Goal: Information Seeking & Learning: Check status

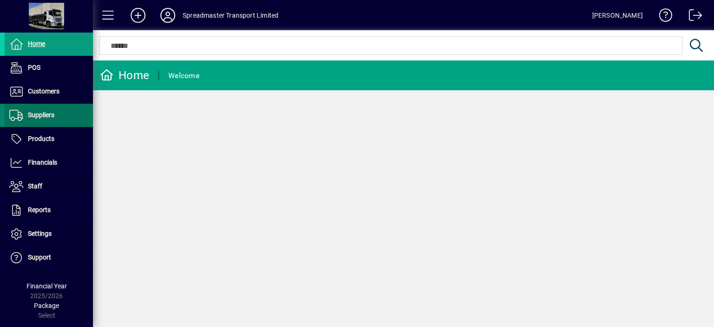
click at [45, 117] on span "Suppliers" at bounding box center [41, 114] width 27 height 7
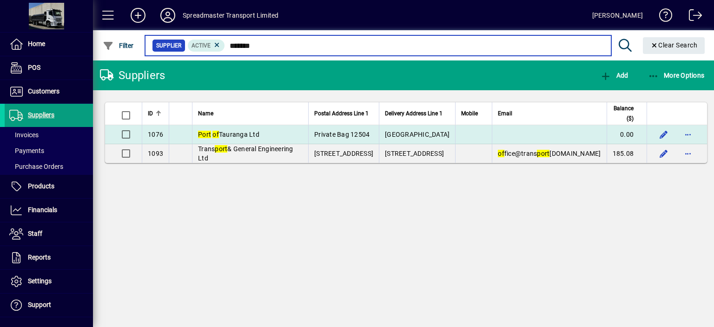
type input "*******"
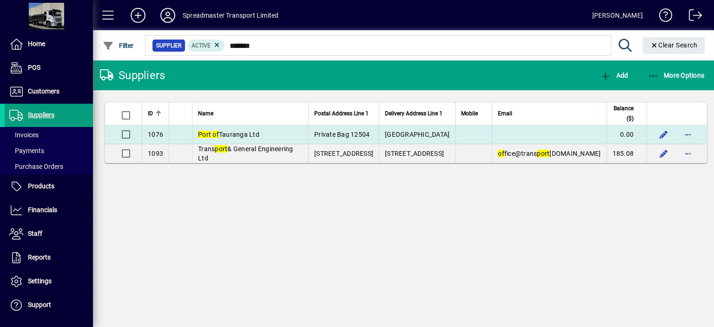
click at [232, 132] on span "Port of Tauranga Ltd" at bounding box center [228, 134] width 61 height 7
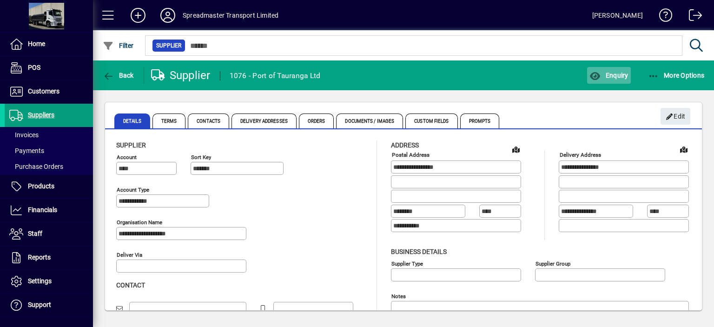
click at [612, 72] on span "Enquiry" at bounding box center [609, 75] width 39 height 7
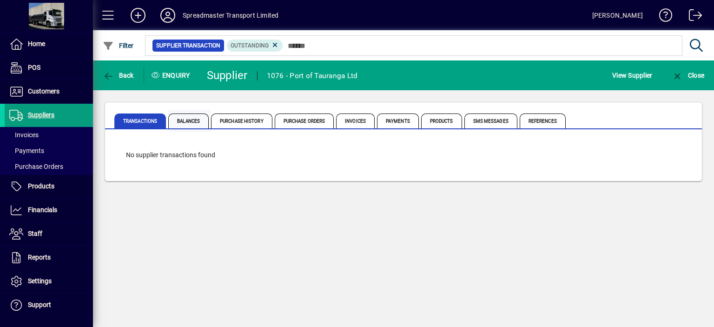
click at [190, 120] on span "Balances" at bounding box center [188, 120] width 40 height 15
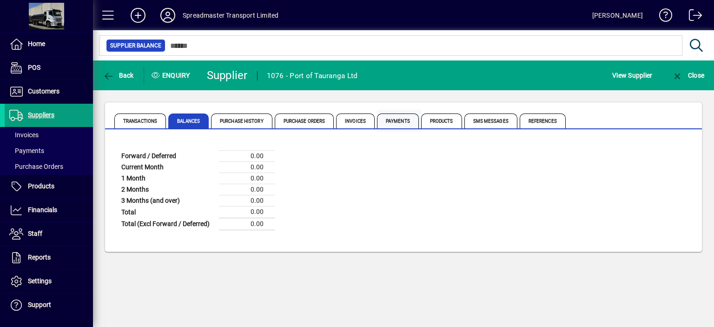
click at [395, 121] on span "Payments" at bounding box center [398, 120] width 42 height 15
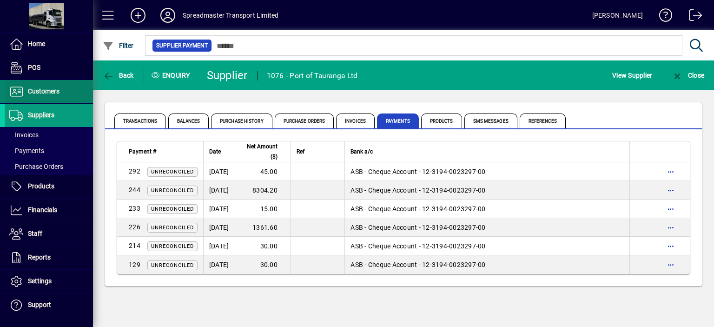
click at [44, 93] on span "Customers" at bounding box center [44, 90] width 32 height 7
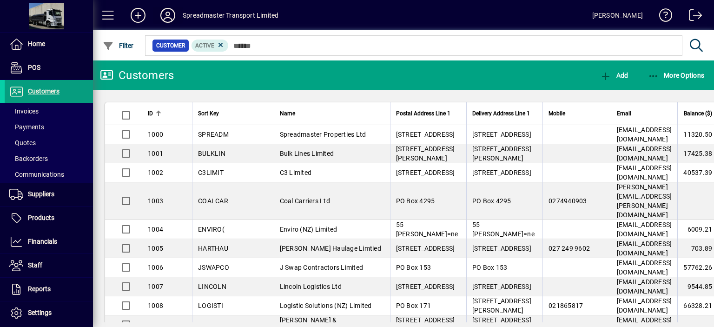
click at [166, 17] on icon at bounding box center [168, 15] width 19 height 15
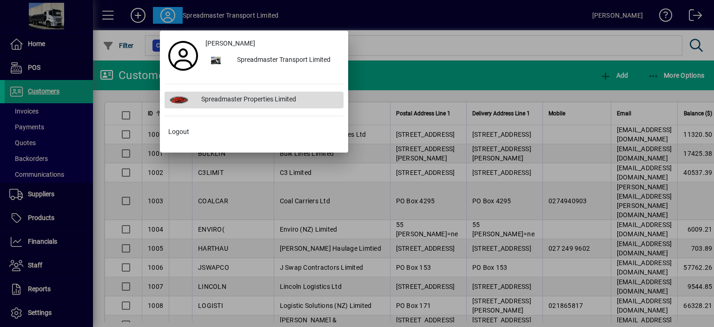
click at [216, 98] on div "Spreadmaster Properties Limited" at bounding box center [269, 100] width 150 height 17
